Goal: Information Seeking & Learning: Learn about a topic

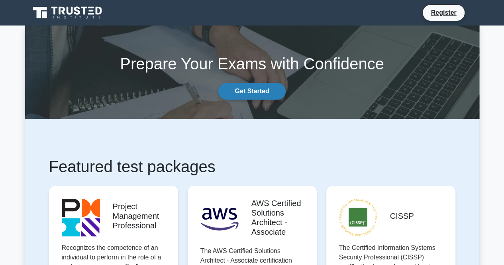
click at [253, 93] on link "Get Started" at bounding box center [251, 91] width 67 height 17
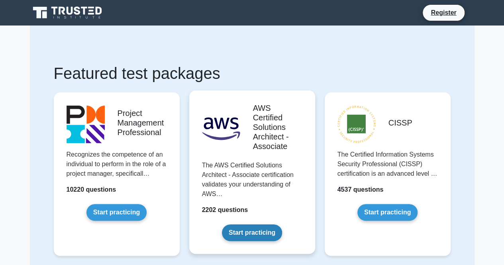
click at [258, 234] on link "Start practicing" at bounding box center [252, 232] width 60 height 17
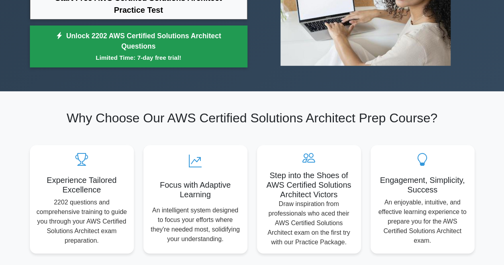
scroll to position [318, 0]
